Goal: Task Accomplishment & Management: Manage account settings

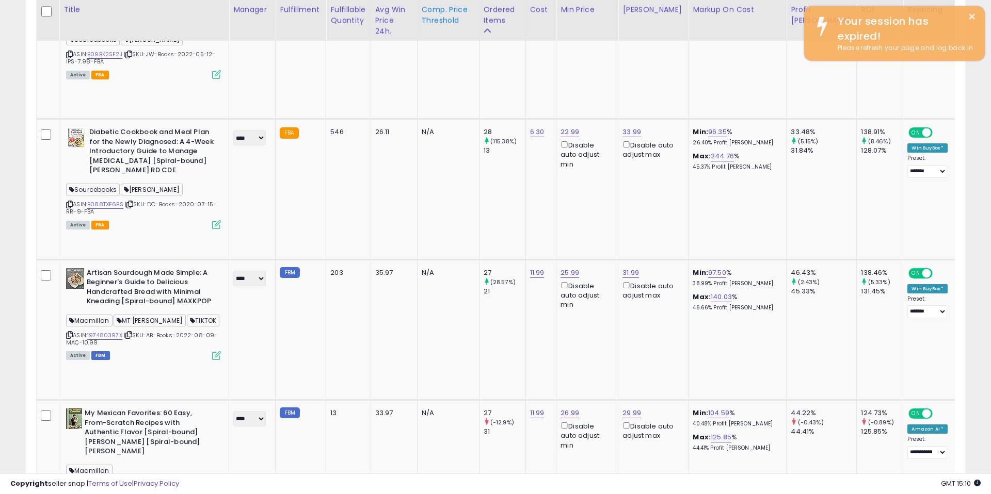
scroll to position [212, 545]
